Goal: Entertainment & Leisure: Consume media (video, audio)

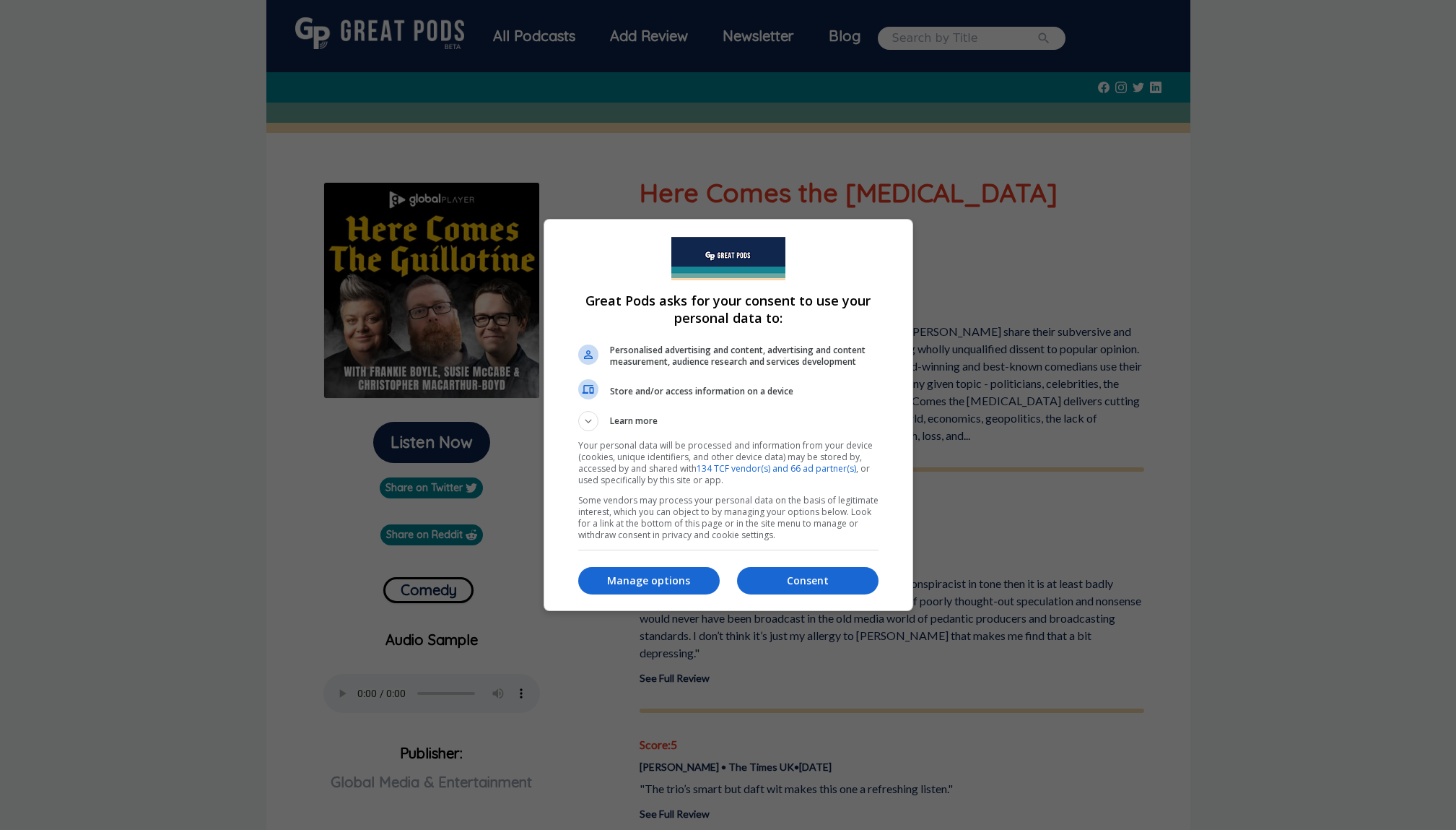
click at [807, 580] on p "Consent" at bounding box center [807, 580] width 141 height 14
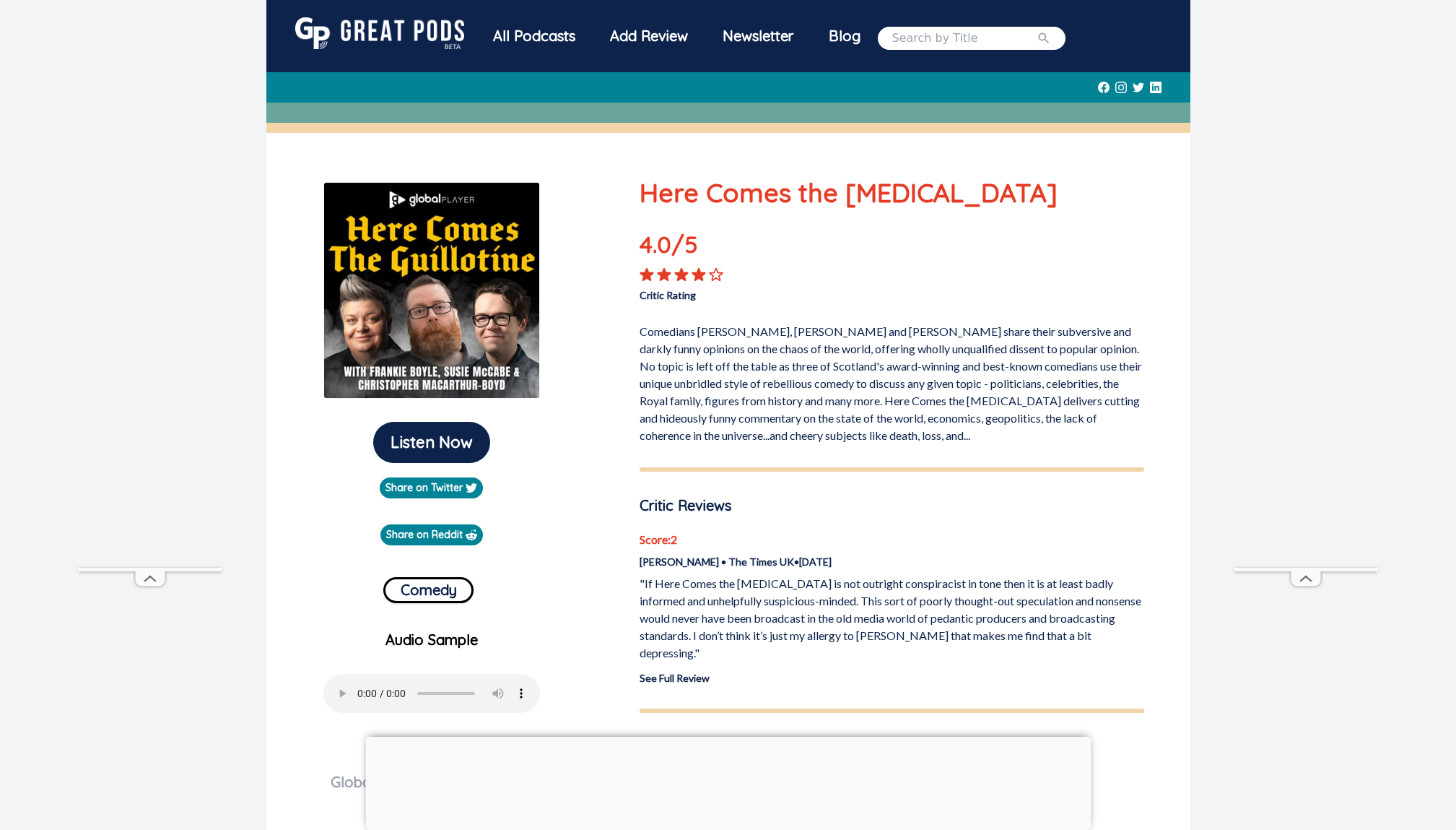
click at [726, 737] on div at bounding box center [728, 737] width 726 height 0
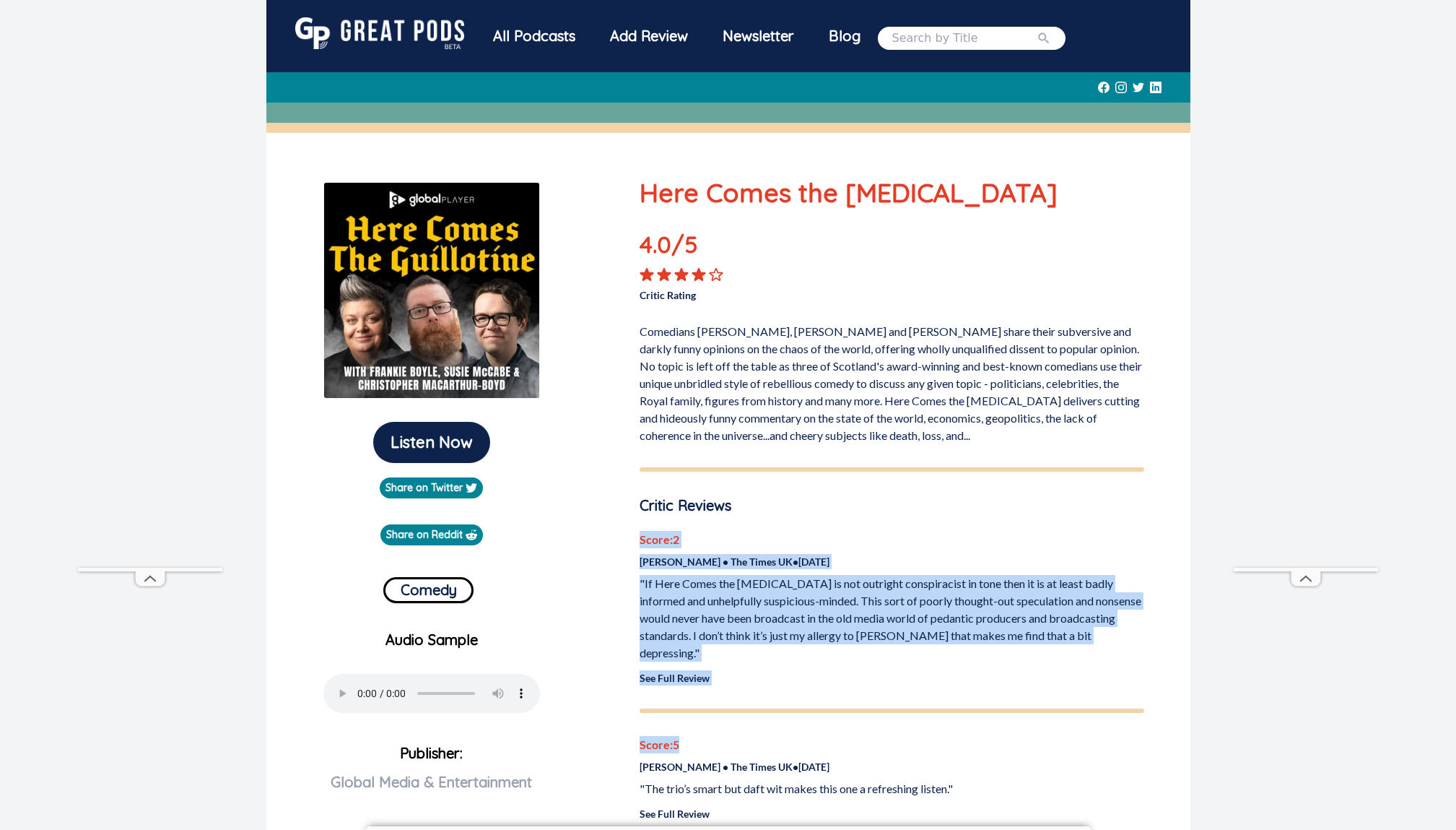
drag, startPoint x: 1262, startPoint y: 734, endPoint x: 1195, endPoint y: 668, distance: 94.0
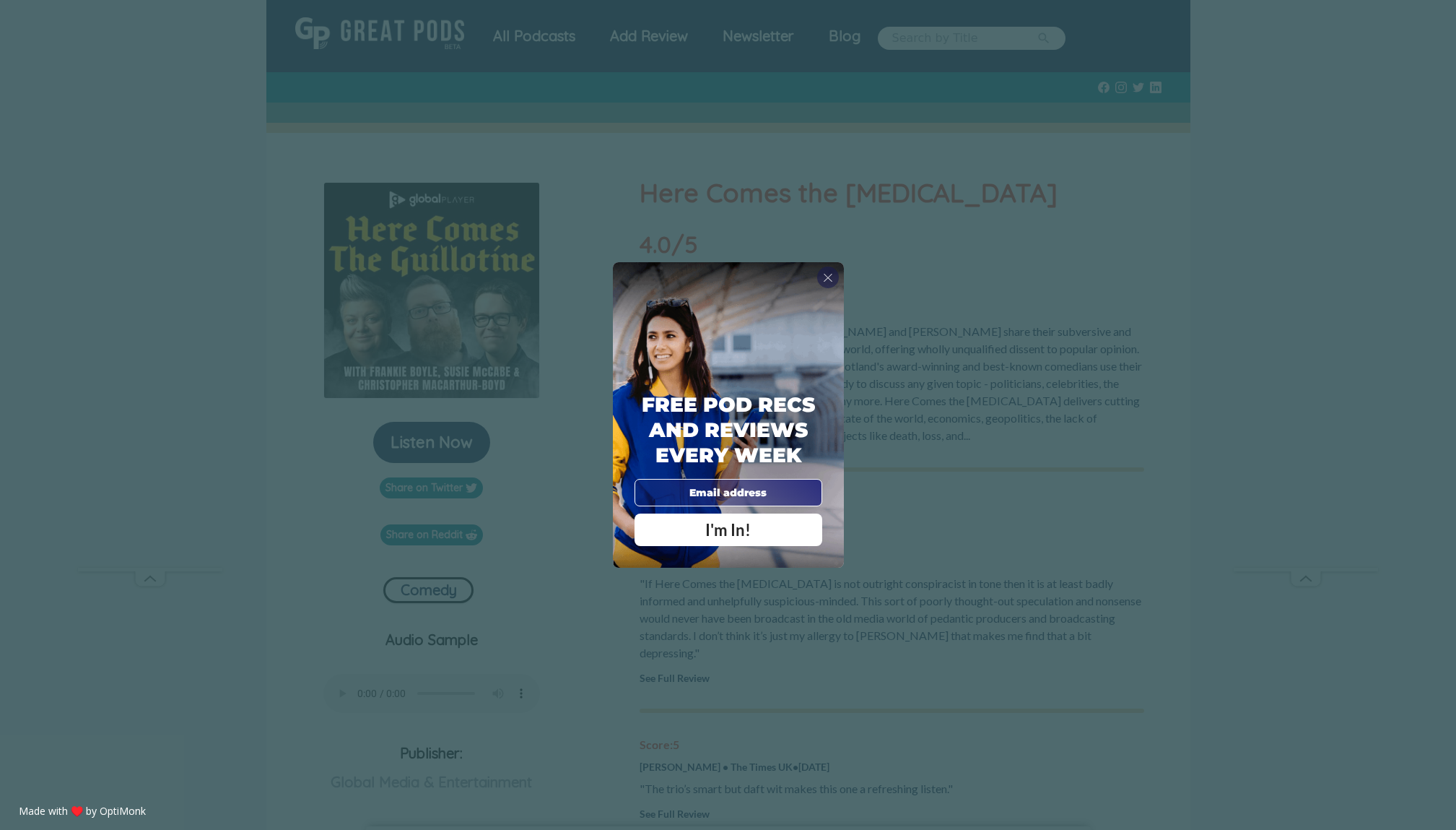
click at [831, 278] on span "X" at bounding box center [828, 277] width 10 height 14
